Goal: Find specific page/section: Find specific page/section

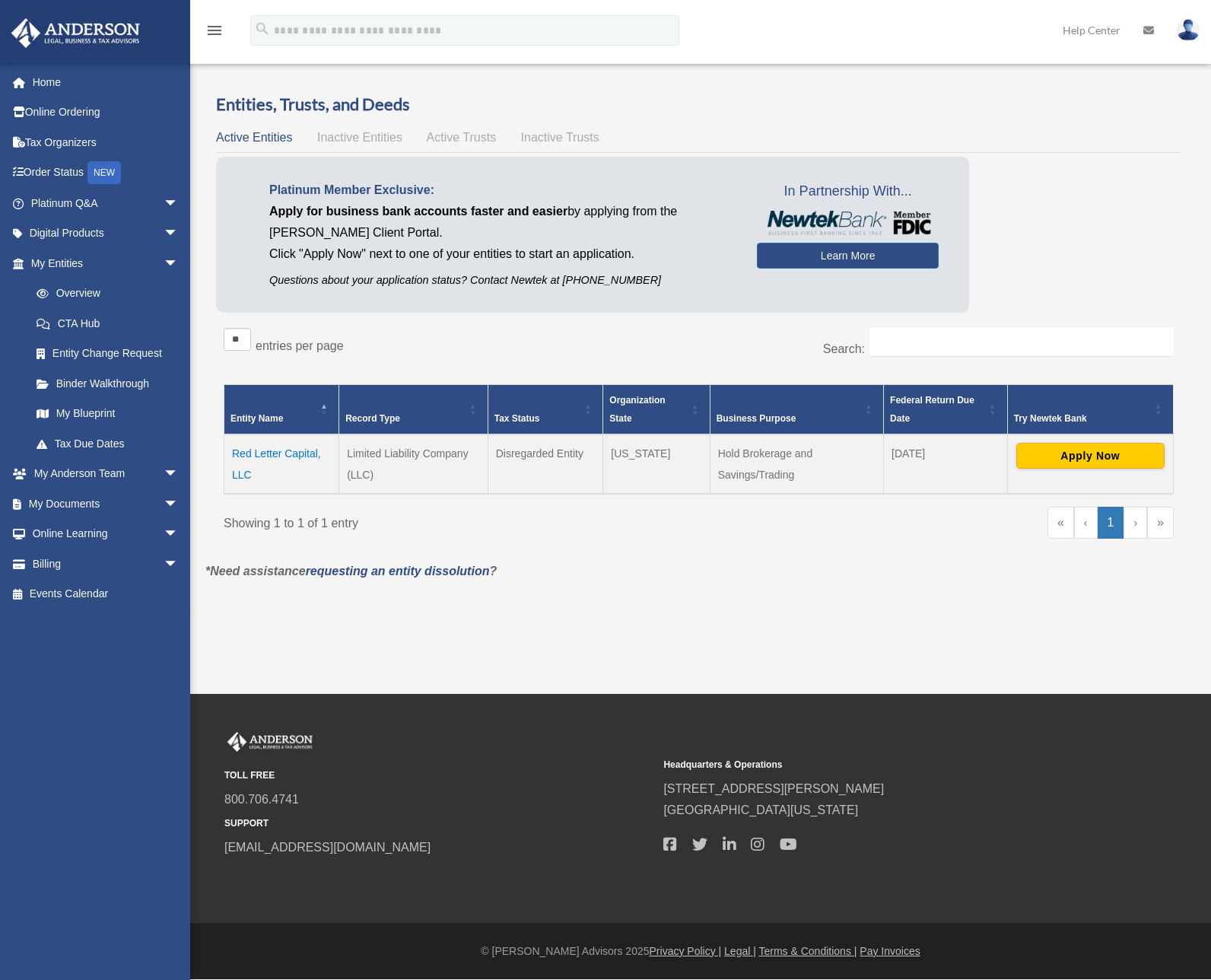
click at [284, 495] on div "Entity Name Record Type Tax Status Organization State Business Purpose Federal …" at bounding box center [698, 439] width 950 height 135
click at [266, 456] on td "Red Letter Capital, LLC" at bounding box center [282, 464] width 115 height 59
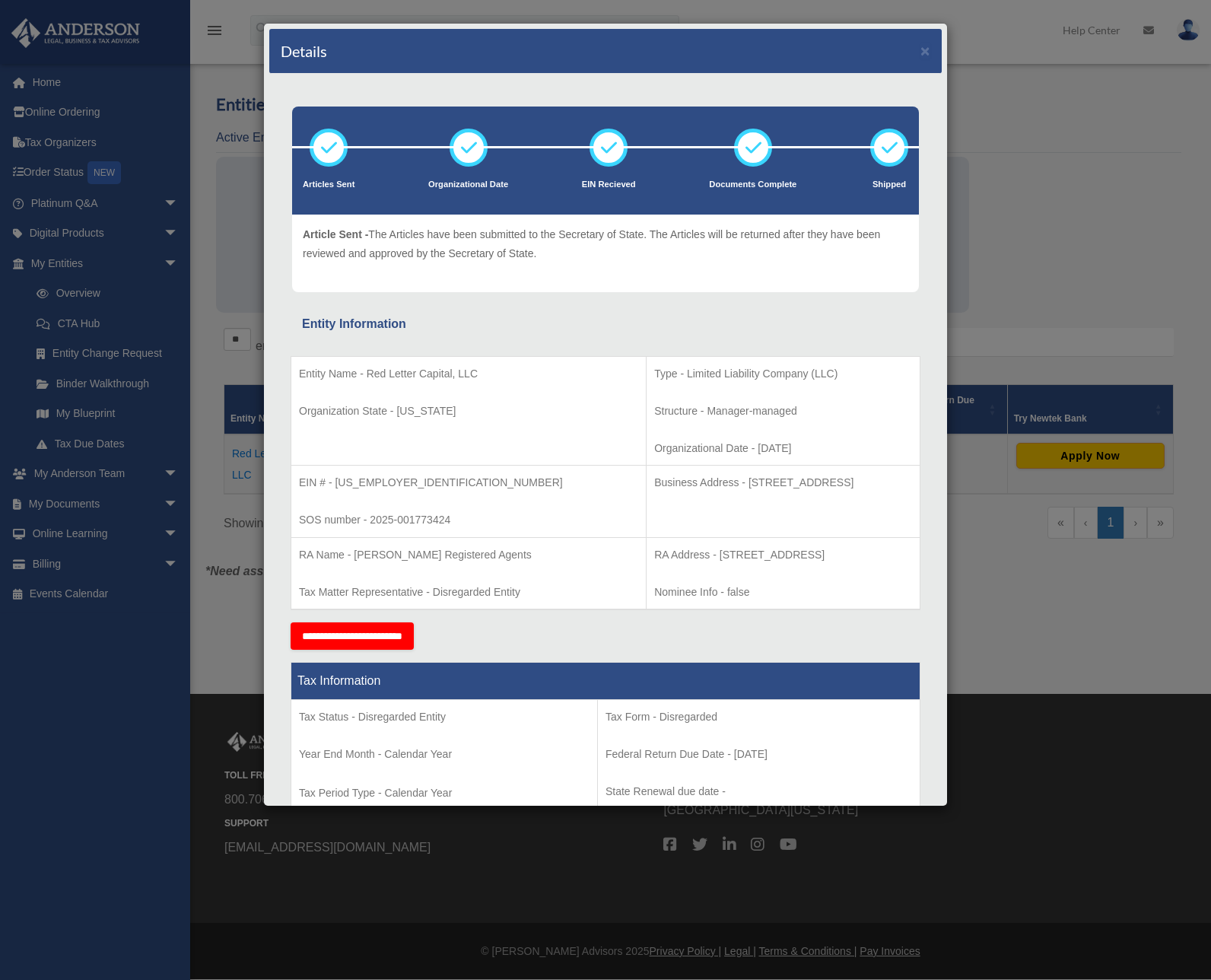
click at [1048, 219] on div "Details × Articles Sent Organizational Date" at bounding box center [605, 490] width 1211 height 980
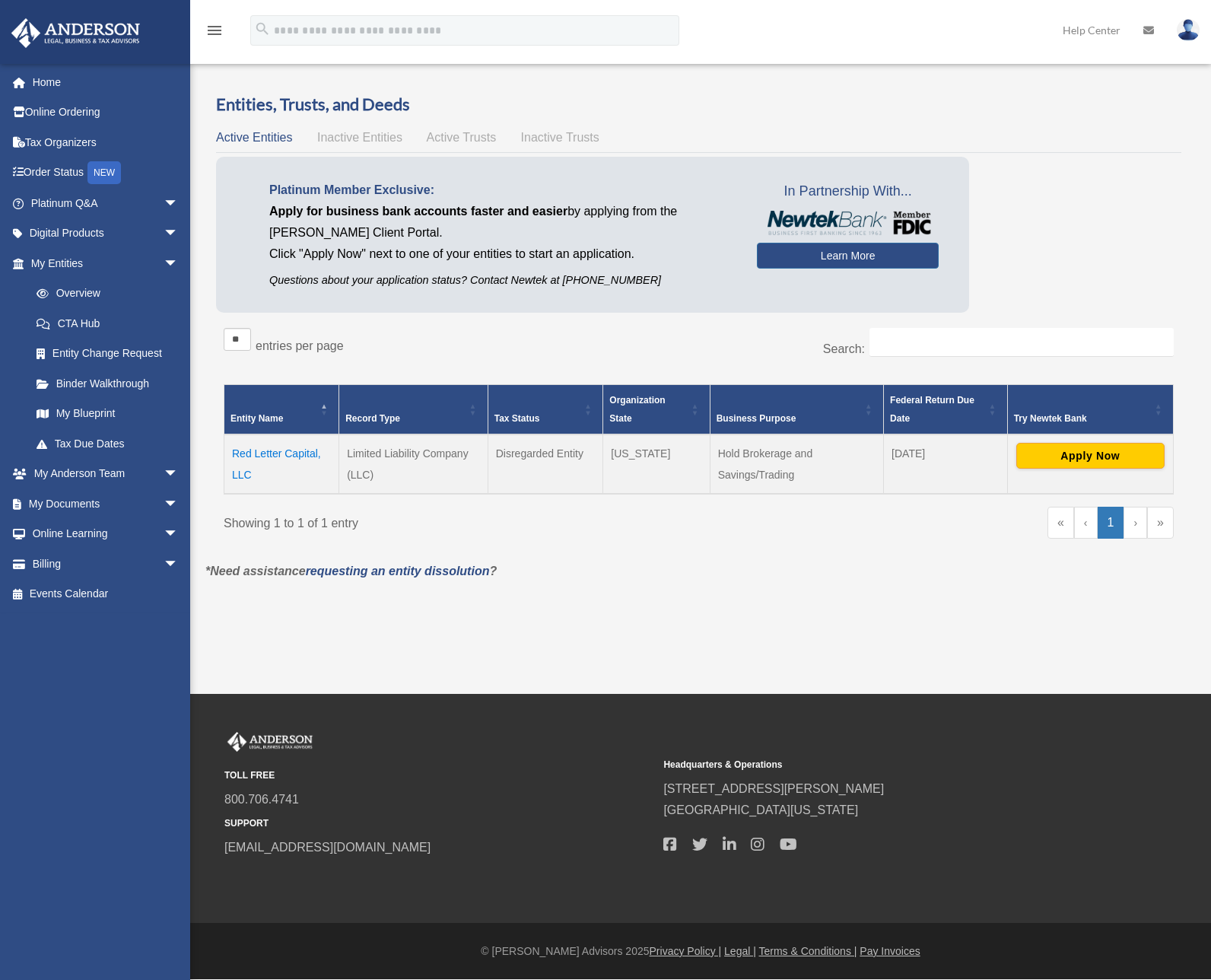
click at [1099, 252] on div "Platinum Member Exclusive: Apply for business bank accounts faster and easier b…" at bounding box center [698, 238] width 965 height 164
